Goal: Find specific page/section: Find specific page/section

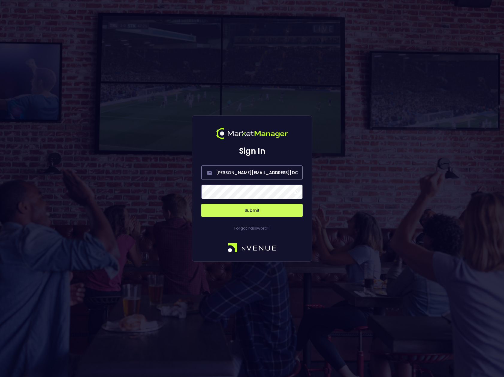
click at [257, 210] on button "Submit" at bounding box center [252, 210] width 101 height 13
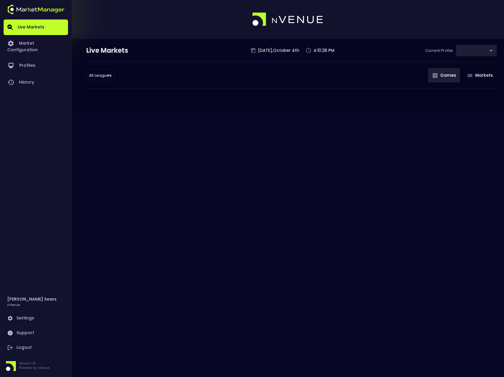
type input "d66ee90f-df8e-430e-a05c-aaf70ad95ad9"
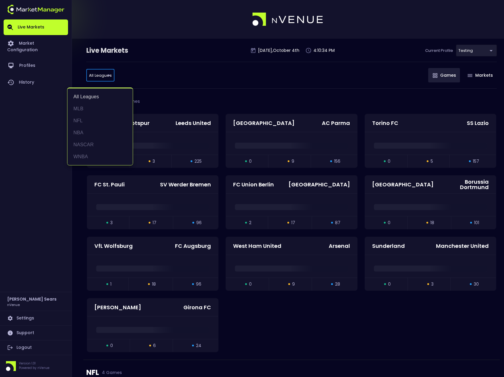
click at [84, 107] on li "MLB" at bounding box center [99, 109] width 65 height 12
type input "MLB"
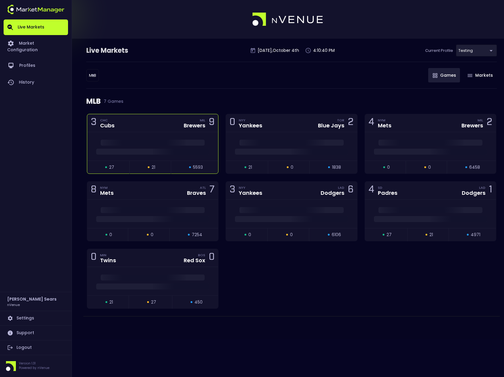
click at [128, 128] on div "3 CHC Cubs MIL Brewers 9" at bounding box center [152, 123] width 131 height 18
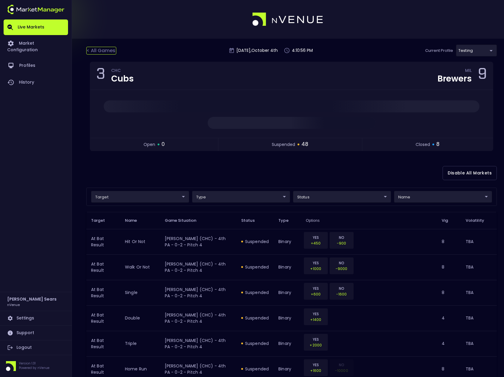
click at [101, 51] on div "< All Games" at bounding box center [101, 51] width 30 height 8
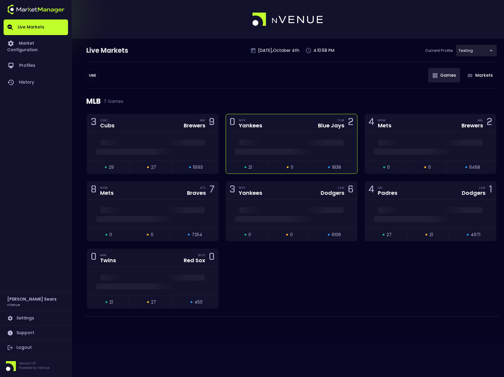
click at [280, 155] on div at bounding box center [291, 146] width 131 height 28
